Goal: Transaction & Acquisition: Book appointment/travel/reservation

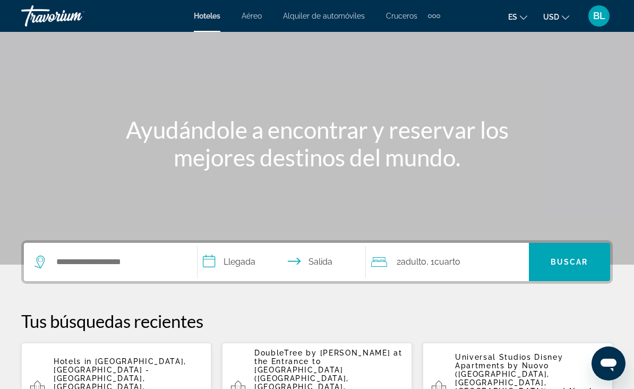
scroll to position [51, 0]
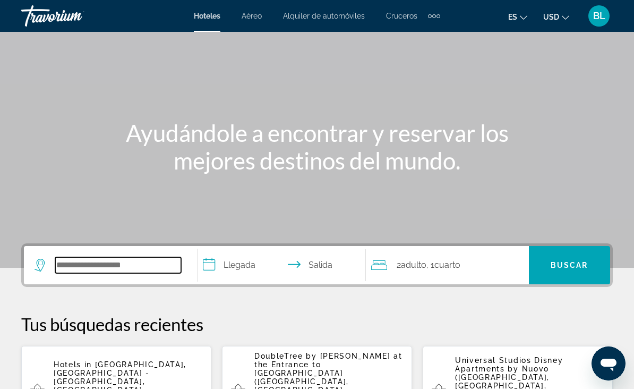
click at [139, 269] on input "Search hotel destination" at bounding box center [118, 265] width 126 height 16
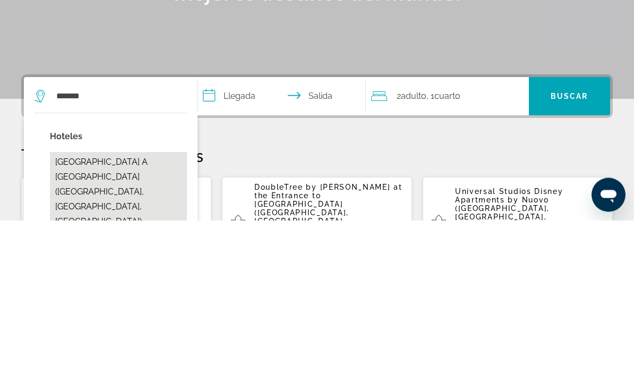
click at [151, 321] on button "[GEOGRAPHIC_DATA] A [GEOGRAPHIC_DATA] ([GEOGRAPHIC_DATA], [GEOGRAPHIC_DATA], [G…" at bounding box center [118, 361] width 137 height 80
type input "**********"
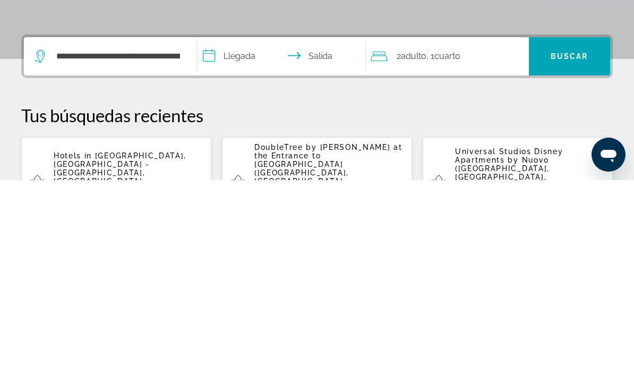
click at [239, 246] on input "**********" at bounding box center [284, 266] width 173 height 41
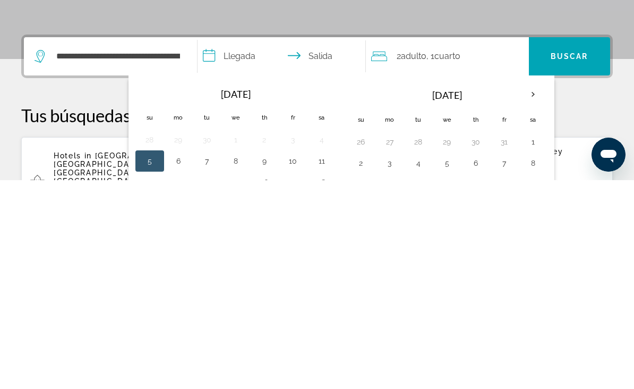
scroll to position [260, 0]
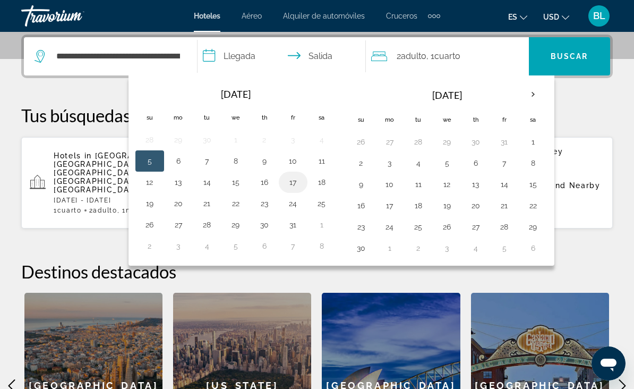
click at [296, 183] on button "17" at bounding box center [293, 182] width 17 height 15
click at [323, 55] on input "**********" at bounding box center [284, 57] width 173 height 41
click at [152, 205] on button "19" at bounding box center [149, 203] width 17 height 15
type input "**********"
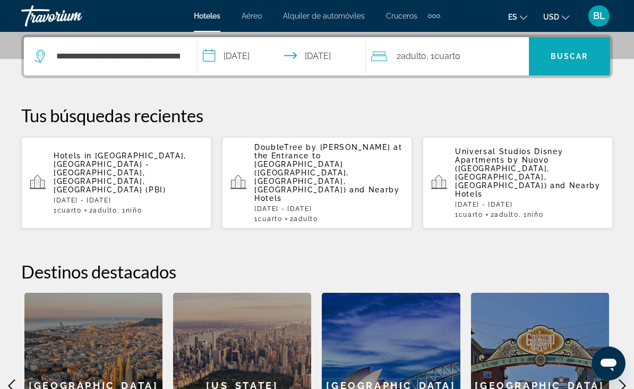
click at [570, 55] on span "Buscar" at bounding box center [570, 56] width 38 height 8
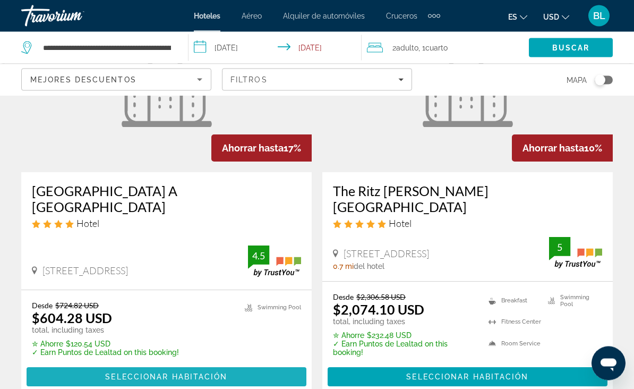
scroll to position [131, 0]
click at [216, 374] on span "Main content" at bounding box center [167, 376] width 280 height 25
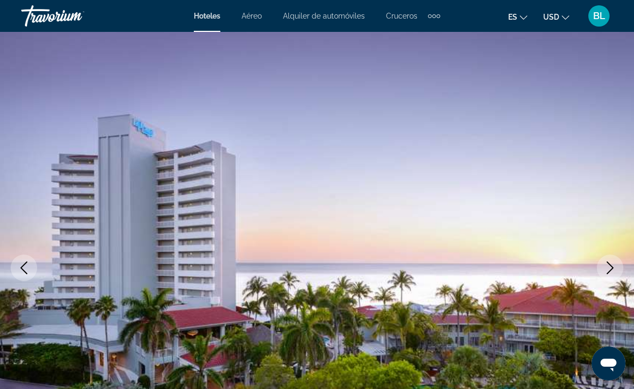
scroll to position [23, 0]
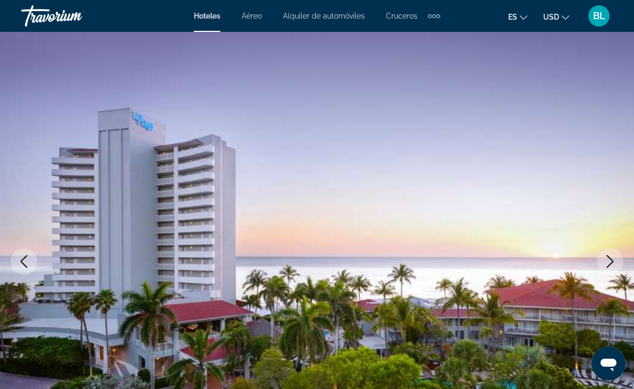
click at [24, 256] on icon "Previous image" at bounding box center [24, 261] width 13 height 13
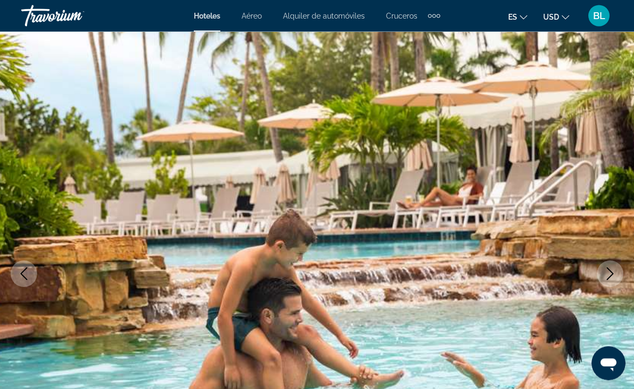
scroll to position [0, 0]
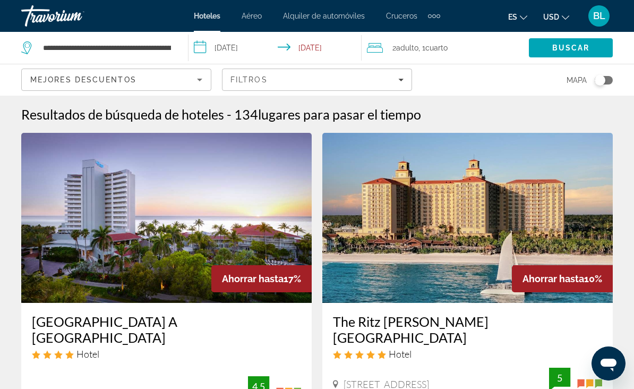
click at [227, 245] on img "Main content" at bounding box center [166, 218] width 291 height 170
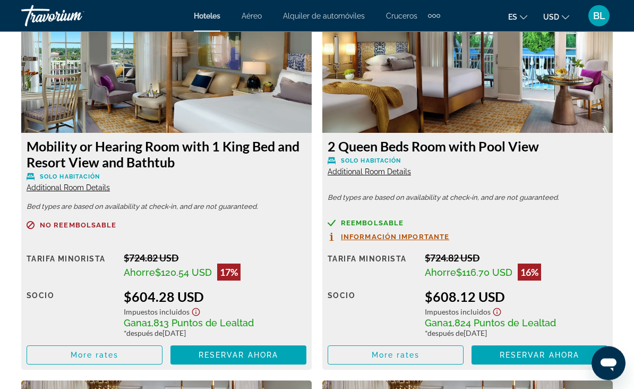
scroll to position [1690, 0]
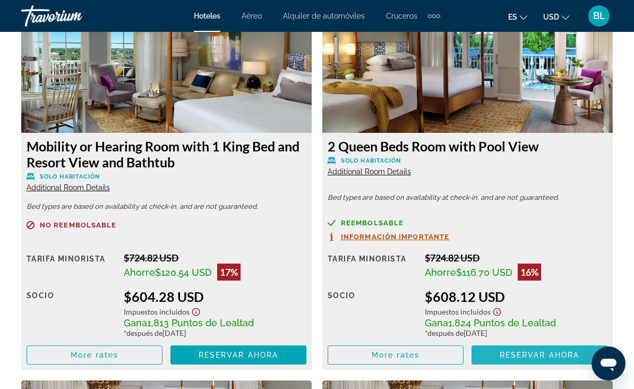
click at [535, 355] on span "Reservar ahora" at bounding box center [540, 355] width 80 height 8
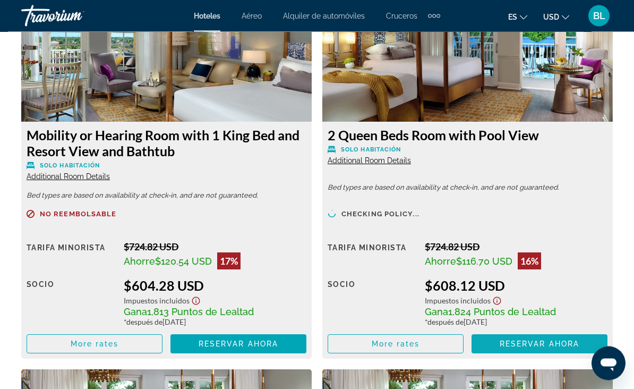
click at [529, 344] on span "Reservar ahora" at bounding box center [540, 344] width 80 height 8
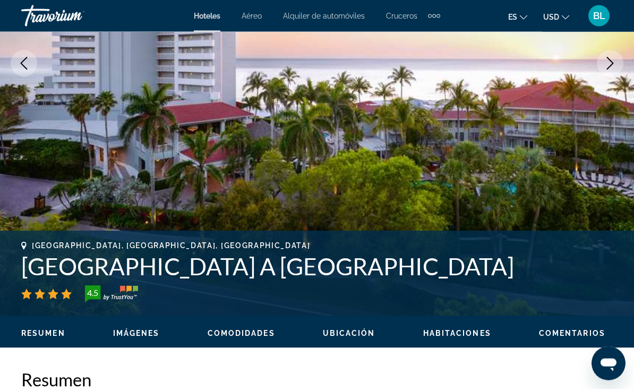
scroll to position [212, 0]
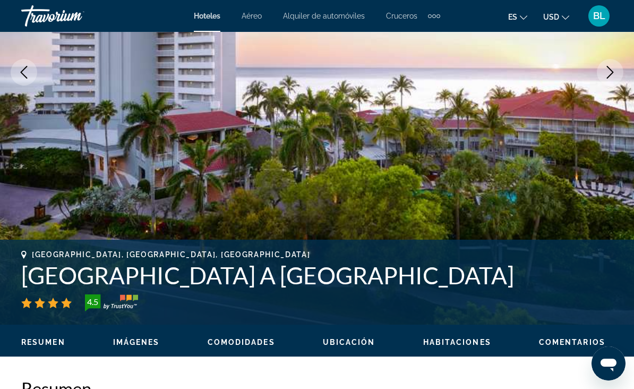
click at [45, 21] on div "Travorium" at bounding box center [74, 16] width 106 height 28
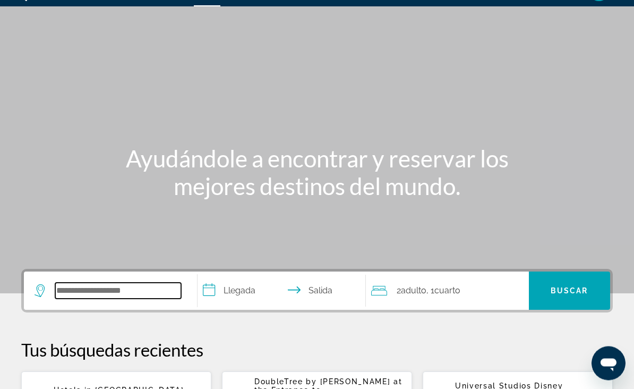
click at [64, 288] on input "Search hotel destination" at bounding box center [118, 291] width 126 height 16
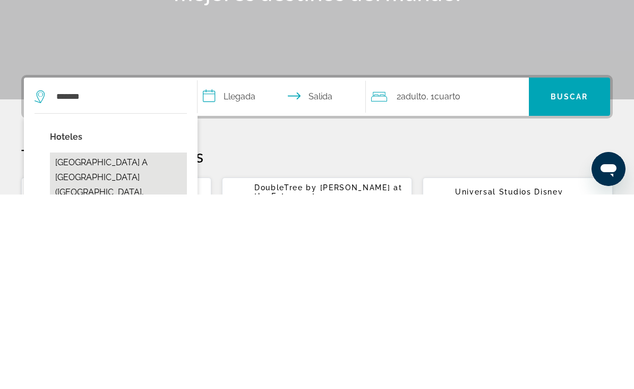
click at [137, 347] on button "[GEOGRAPHIC_DATA] A [GEOGRAPHIC_DATA] ([GEOGRAPHIC_DATA], [GEOGRAPHIC_DATA], [G…" at bounding box center [118, 387] width 137 height 80
type input "**********"
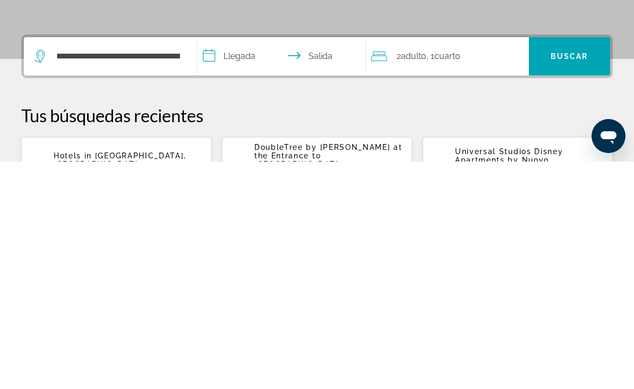
click at [242, 265] on input "**********" at bounding box center [284, 285] width 173 height 41
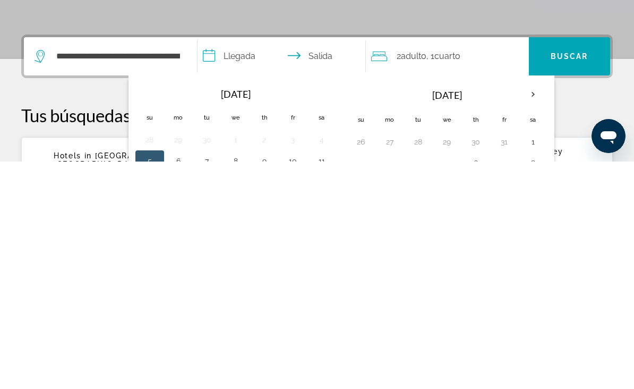
scroll to position [260, 0]
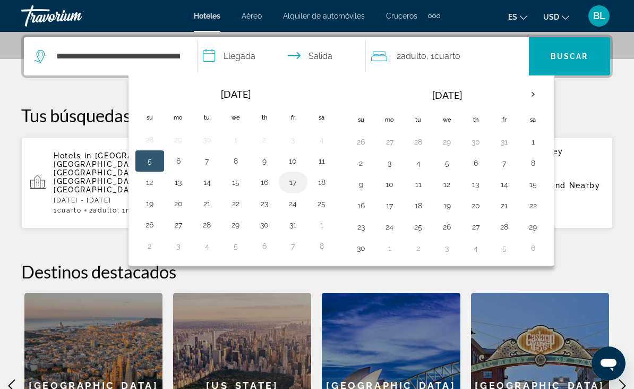
click at [289, 183] on button "17" at bounding box center [293, 182] width 17 height 15
click at [150, 203] on button "19" at bounding box center [149, 203] width 17 height 15
type input "**********"
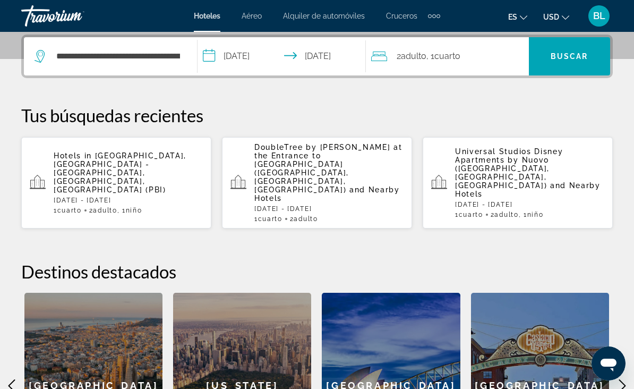
click at [458, 51] on span "Cuarto" at bounding box center [448, 56] width 26 height 10
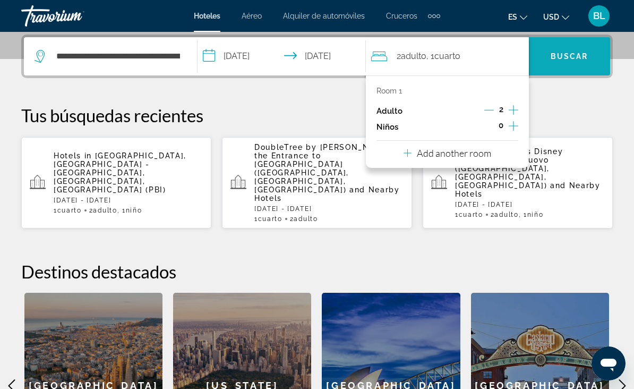
click at [573, 53] on span "Buscar" at bounding box center [570, 56] width 38 height 8
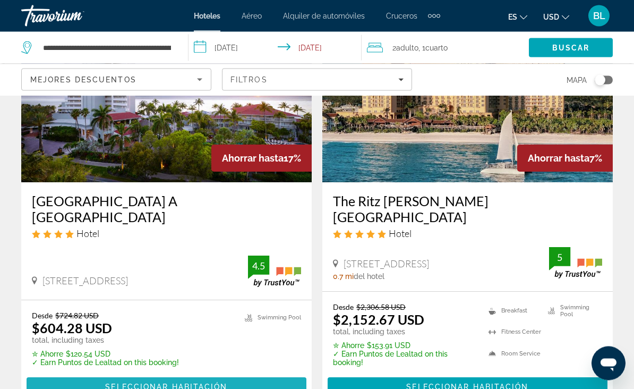
scroll to position [121, 0]
click at [70, 380] on span "Main content" at bounding box center [167, 386] width 280 height 25
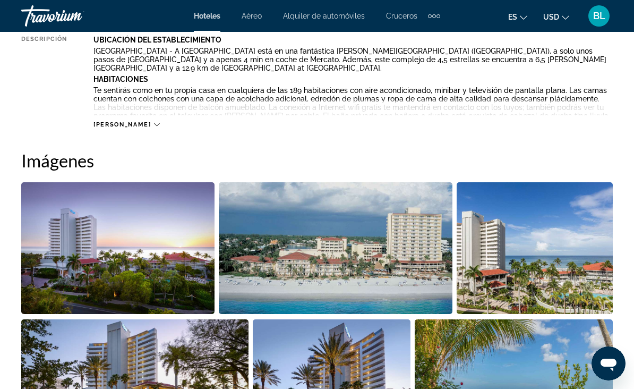
scroll to position [609, 0]
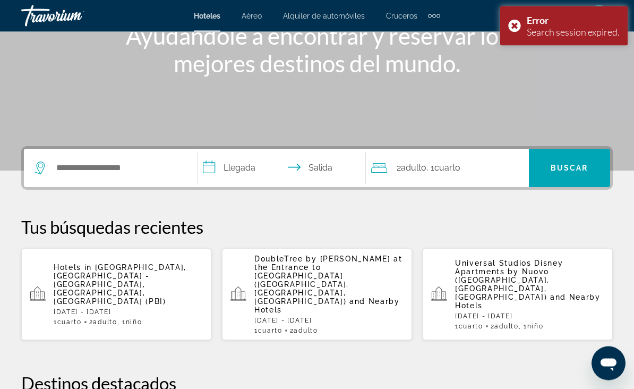
scroll to position [148, 0]
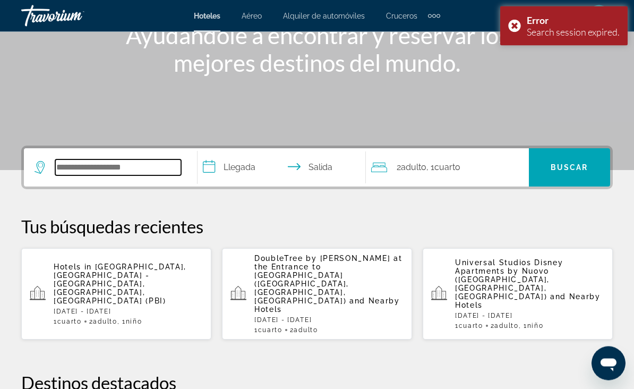
click at [68, 174] on input "Search hotel destination" at bounding box center [118, 168] width 126 height 16
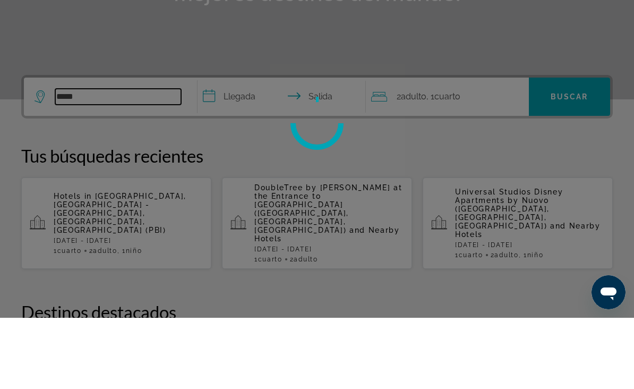
type input "*****"
click at [246, 149] on input "**********" at bounding box center [284, 169] width 173 height 41
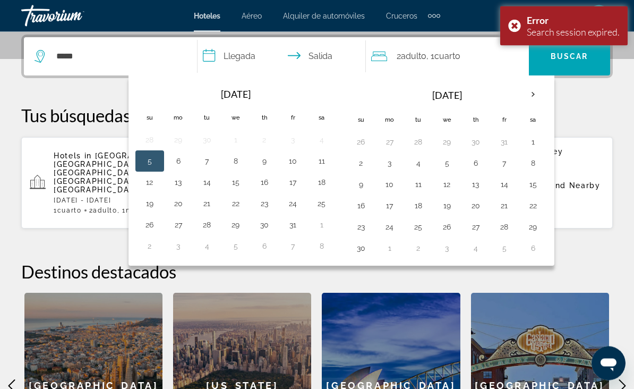
scroll to position [260, 0]
click at [532, 93] on th "Next month" at bounding box center [533, 94] width 29 height 23
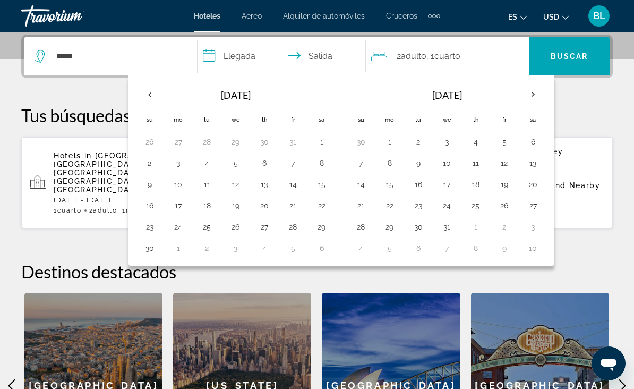
click at [506, 199] on button "26" at bounding box center [504, 205] width 17 height 15
click at [475, 226] on button "1" at bounding box center [475, 226] width 17 height 15
type input "**********"
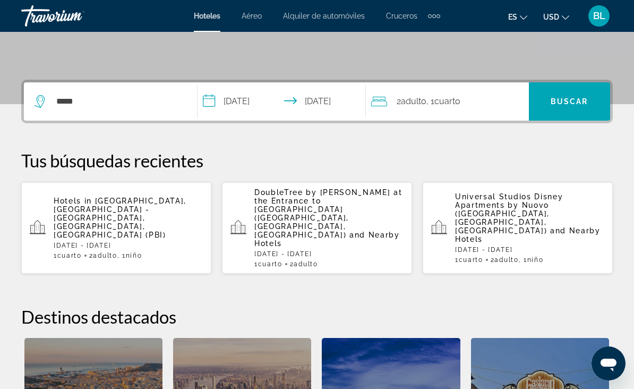
scroll to position [214, 0]
click at [571, 98] on span "Buscar" at bounding box center [570, 102] width 38 height 8
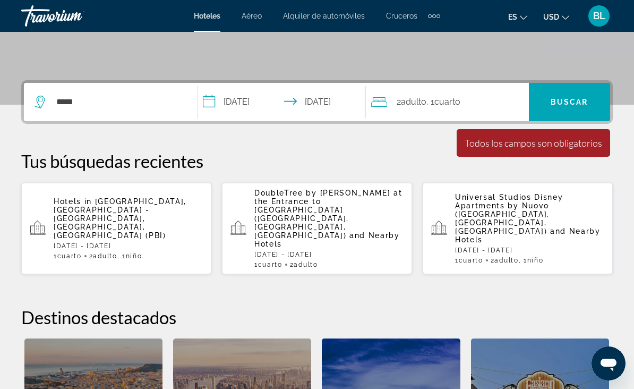
click at [569, 98] on span "Buscar" at bounding box center [570, 102] width 38 height 8
click at [147, 99] on input "*****" at bounding box center [118, 102] width 126 height 16
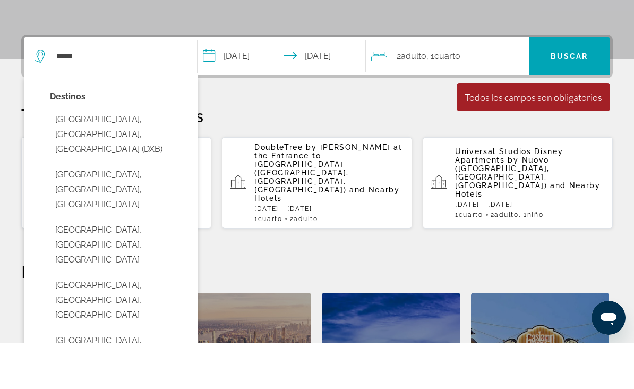
click at [142, 155] on button "[GEOGRAPHIC_DATA], [GEOGRAPHIC_DATA], [GEOGRAPHIC_DATA] (DXB)" at bounding box center [118, 180] width 137 height 50
type input "**********"
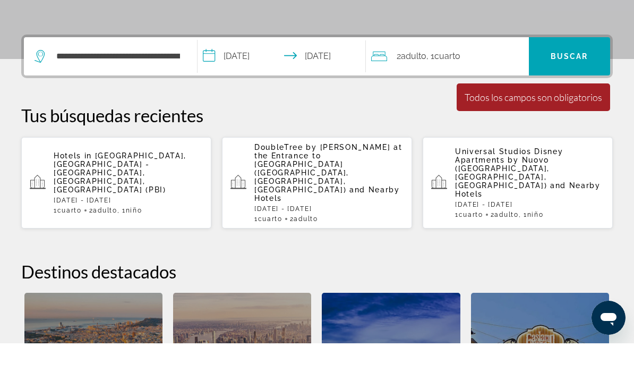
click at [577, 98] on span "Buscar" at bounding box center [570, 102] width 38 height 8
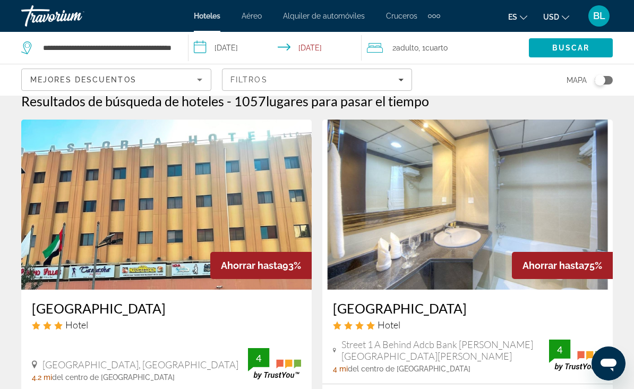
click at [404, 80] on span "Filters" at bounding box center [317, 79] width 189 height 25
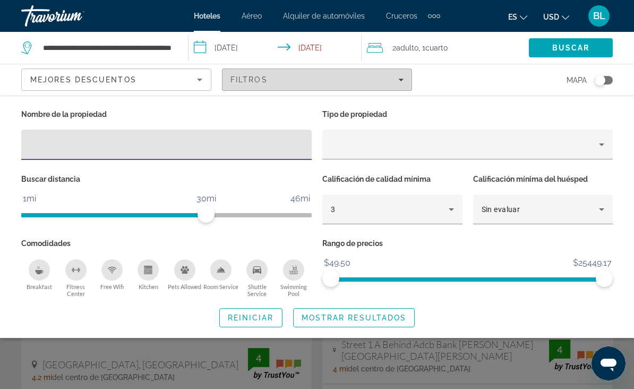
scroll to position [13, 0]
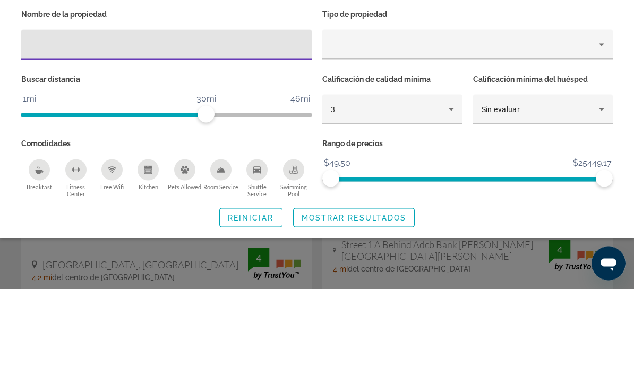
click at [431, 203] on div "3" at bounding box center [390, 209] width 118 height 13
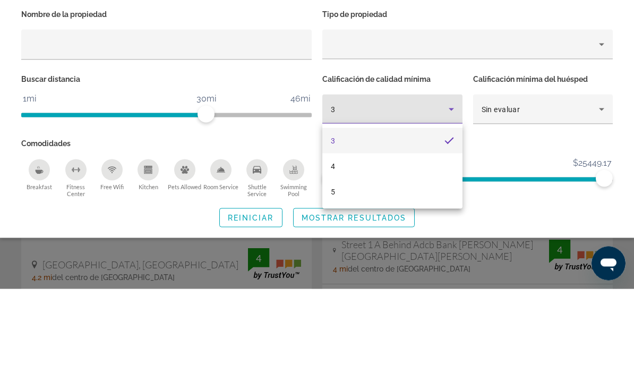
scroll to position [113, 0]
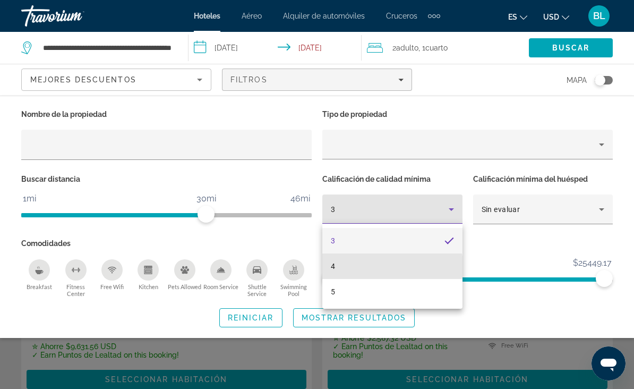
click at [360, 267] on mat-option "4" at bounding box center [392, 265] width 140 height 25
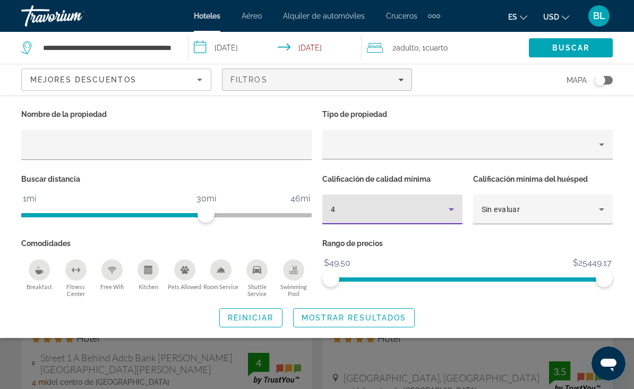
click at [367, 314] on span "Mostrar resultados" at bounding box center [354, 317] width 105 height 8
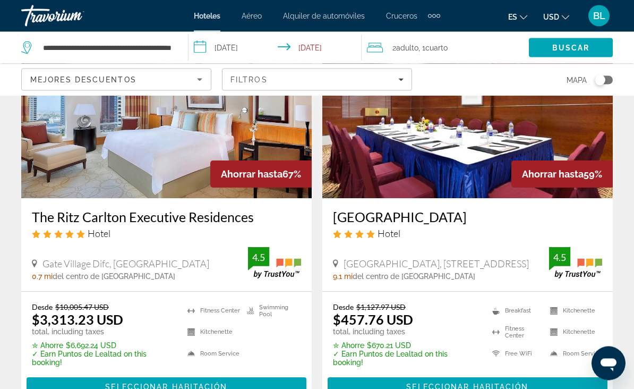
scroll to position [506, 0]
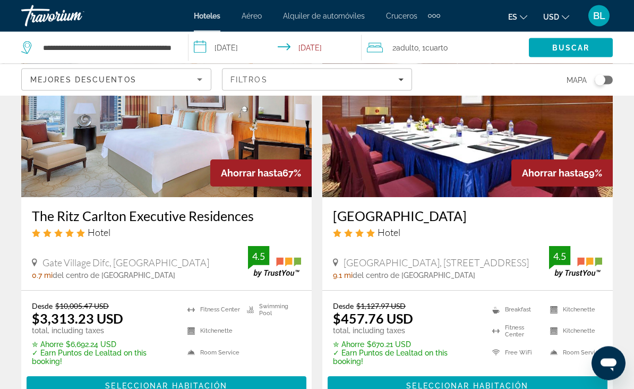
click at [289, 175] on div "Ahorrar hasta 67%" at bounding box center [260, 173] width 101 height 27
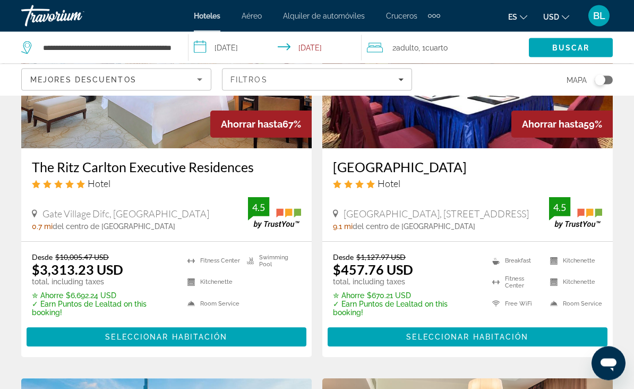
scroll to position [556, 0]
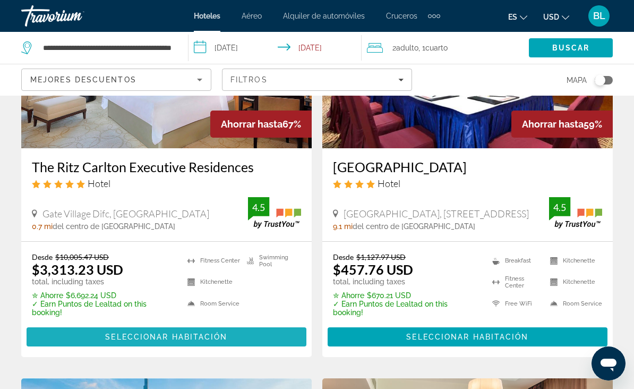
click at [252, 337] on span "Main content" at bounding box center [167, 336] width 280 height 25
